Goal: Check status: Check status

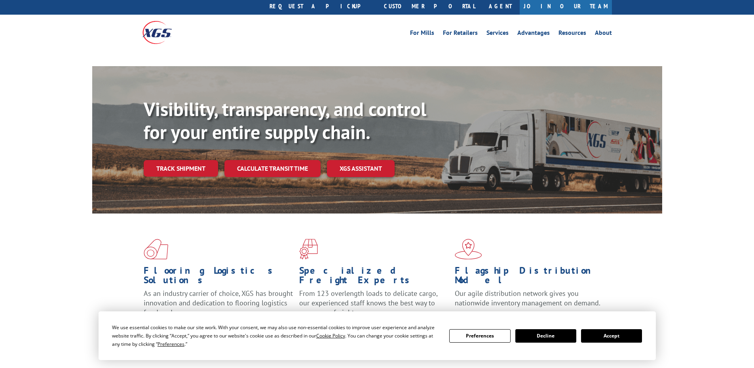
scroll to position [38, 0]
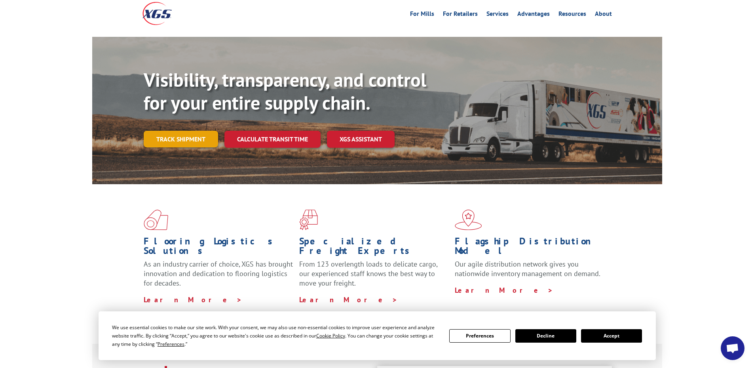
click at [208, 131] on link "Track shipment" at bounding box center [181, 139] width 74 height 17
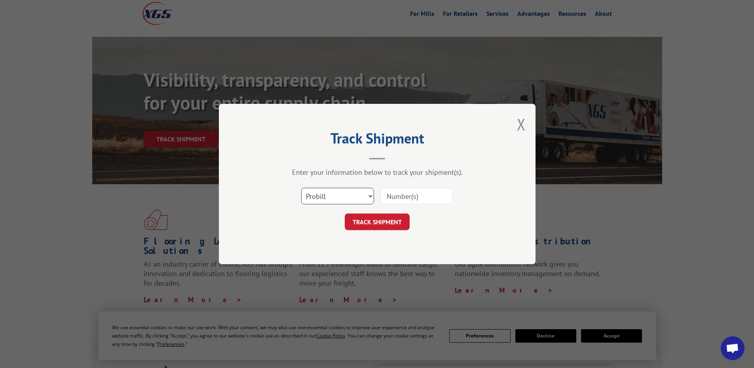
click at [360, 190] on select "Select category... Probill BOL PO" at bounding box center [337, 196] width 73 height 17
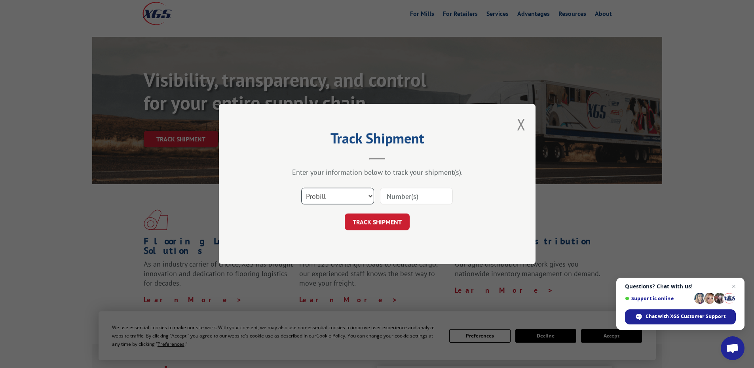
select select "bol"
click at [301, 188] on select "Select category... Probill BOL PO" at bounding box center [337, 196] width 73 height 17
click at [398, 196] on input at bounding box center [416, 196] width 73 height 17
type input "5999428"
click at [345, 213] on button "TRACK SHIPMENT" at bounding box center [377, 221] width 65 height 17
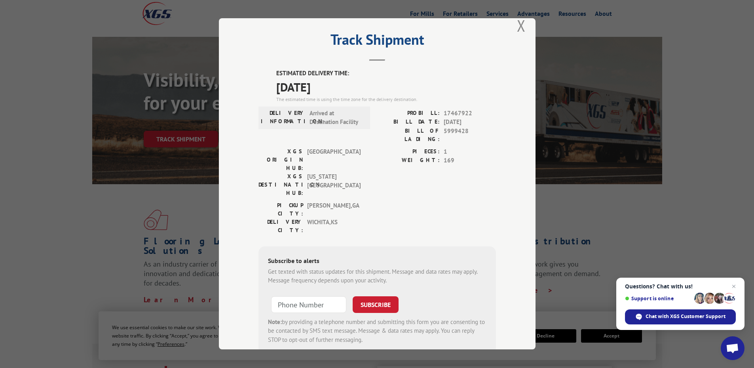
scroll to position [25, 0]
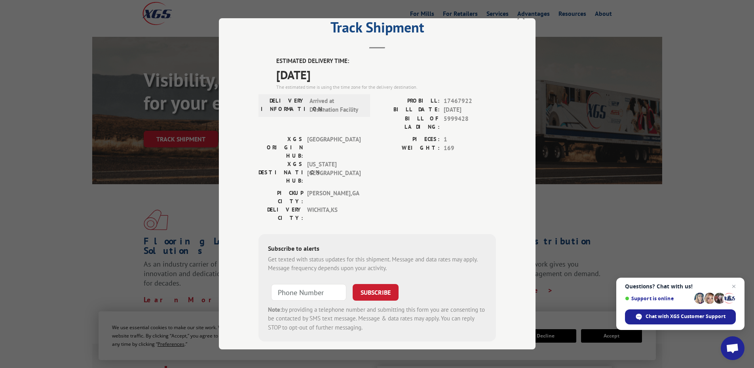
click at [517, 19] on button "Close modal" at bounding box center [521, 13] width 9 height 21
